Goal: Find specific page/section: Locate a particular part of the current website

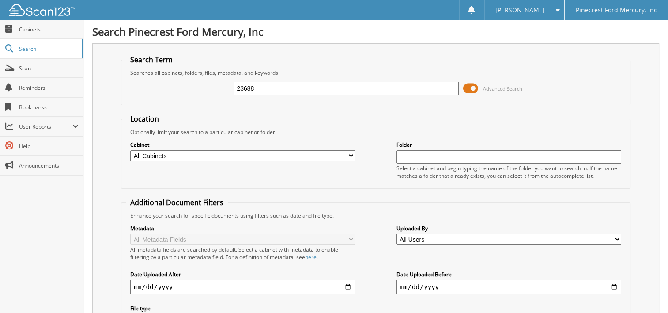
type input "23688"
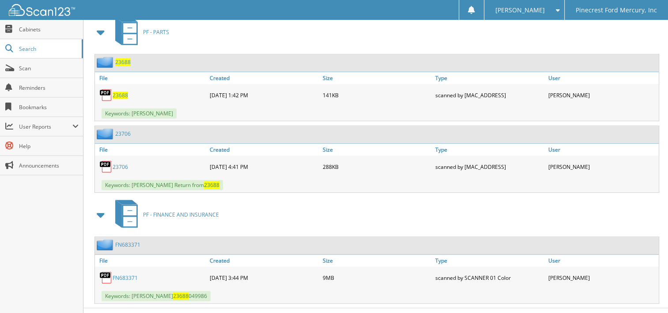
scroll to position [508, 0]
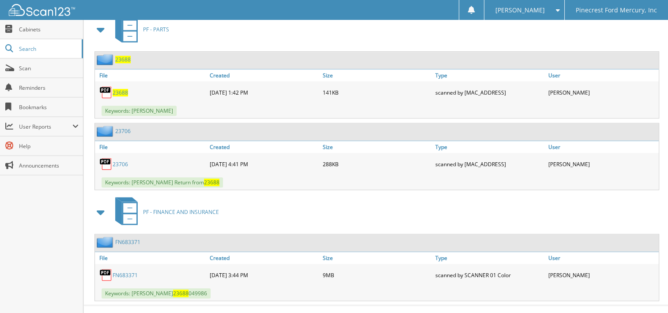
click at [124, 271] on link "FN683371" at bounding box center [125, 275] width 25 height 8
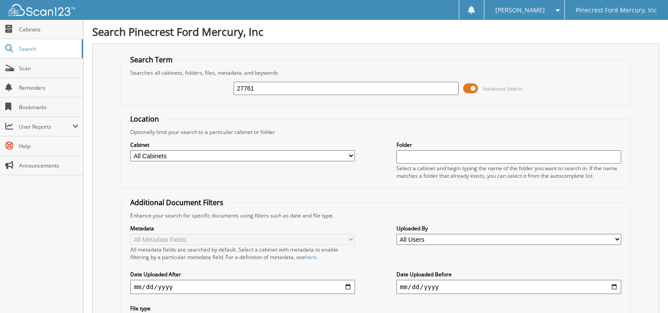
type input "27761"
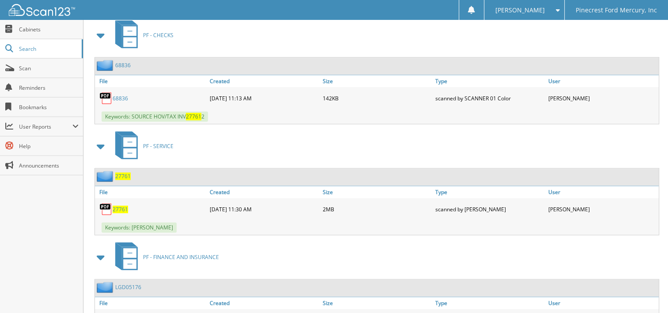
scroll to position [617, 0]
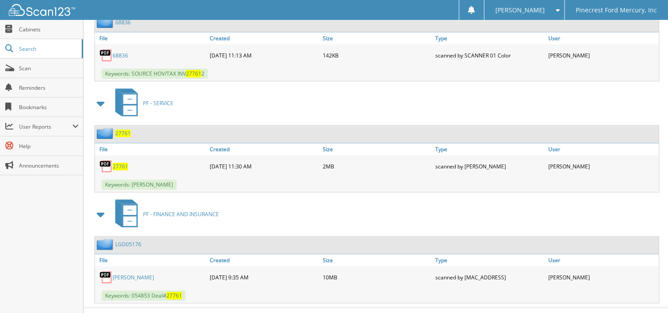
click at [125, 273] on link "Mason Smith" at bounding box center [134, 277] width 42 height 8
